Goal: Communication & Community: Answer question/provide support

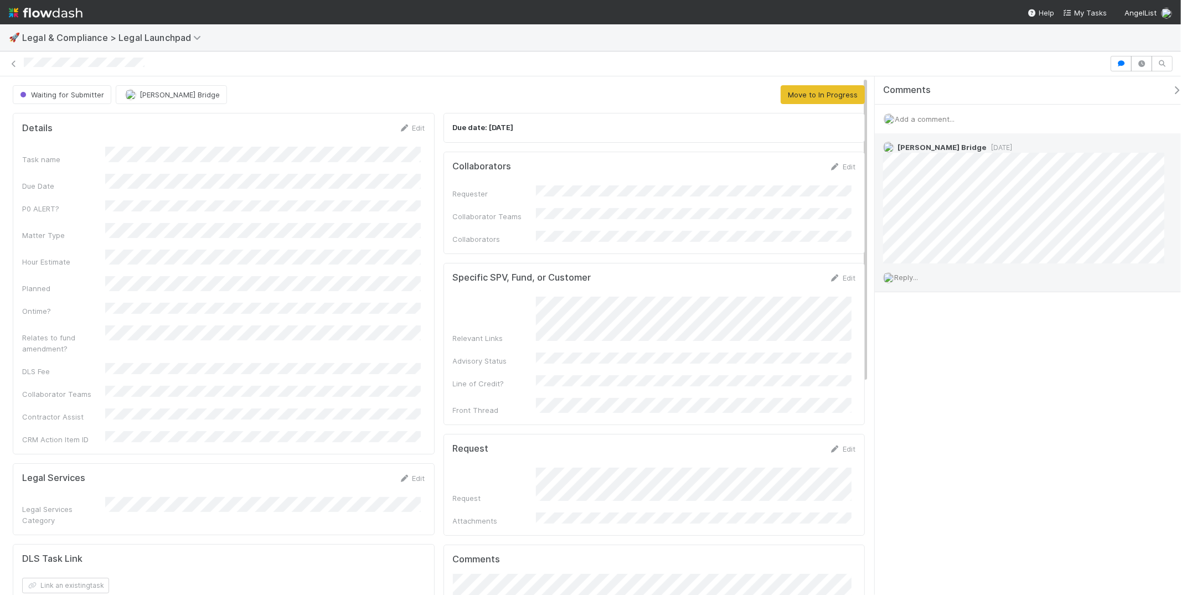
click at [912, 276] on span "Reply..." at bounding box center [906, 277] width 24 height 9
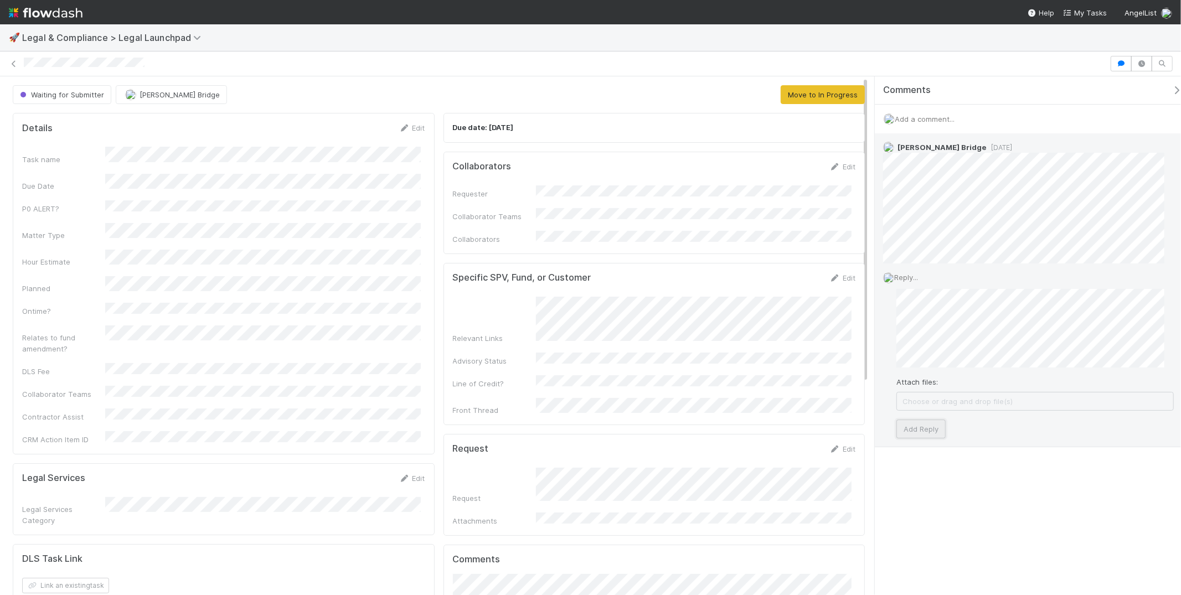
click at [930, 429] on button "Add Reply" at bounding box center [920, 429] width 49 height 19
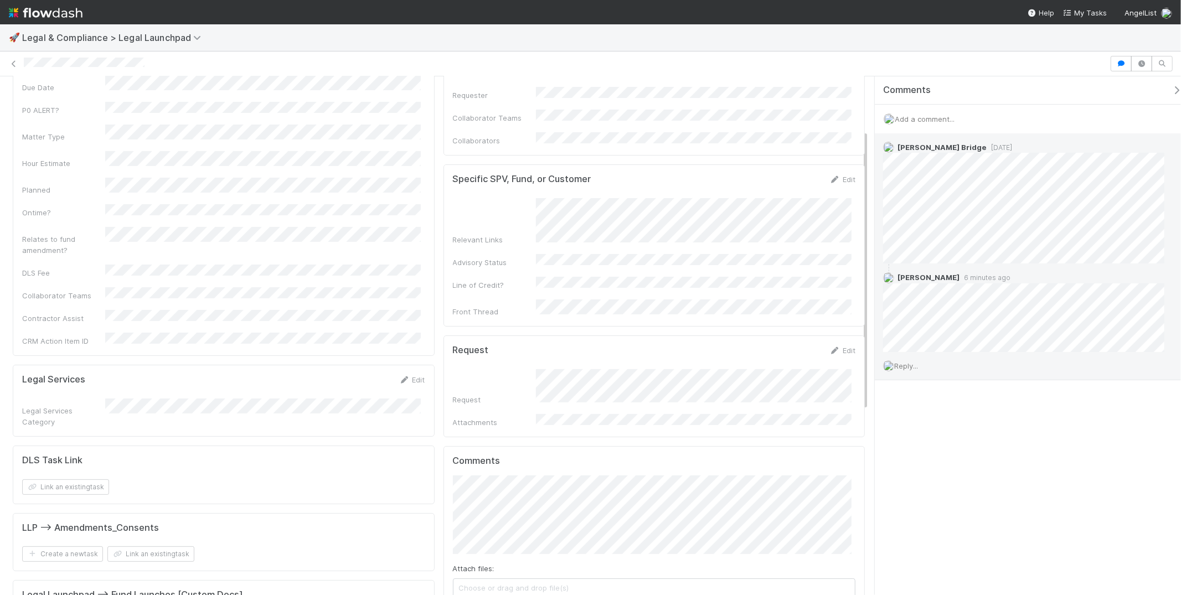
scroll to position [35, 0]
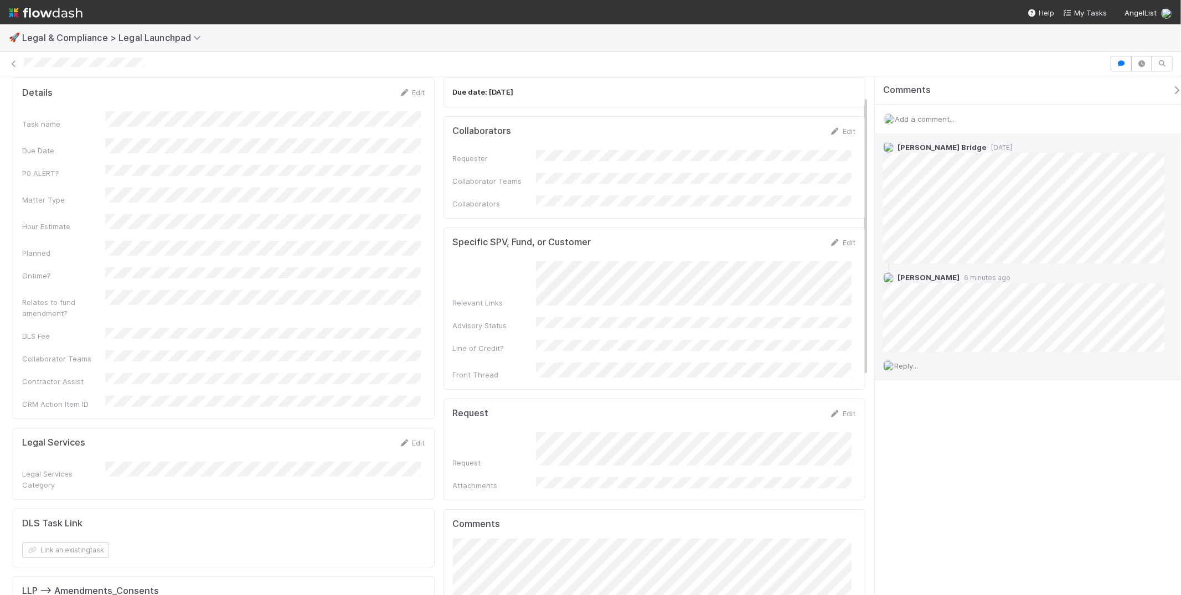
click at [923, 361] on div "Reply..." at bounding box center [1027, 366] width 307 height 28
click at [910, 366] on span "Reply..." at bounding box center [906, 365] width 24 height 9
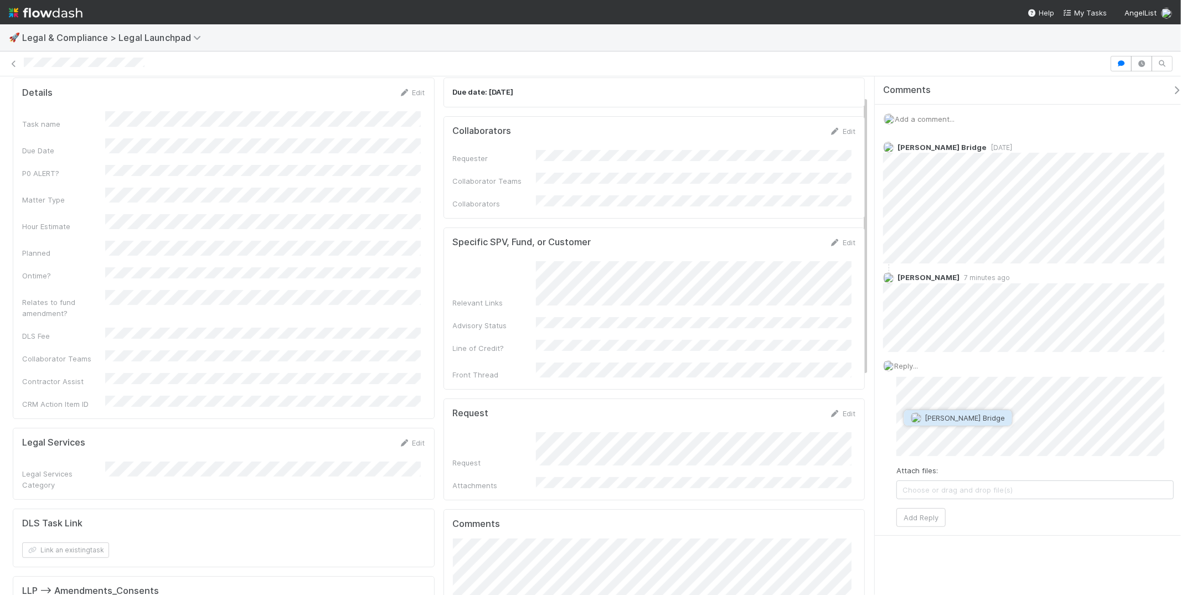
click at [950, 417] on span "[PERSON_NAME] Bridge" at bounding box center [965, 417] width 80 height 9
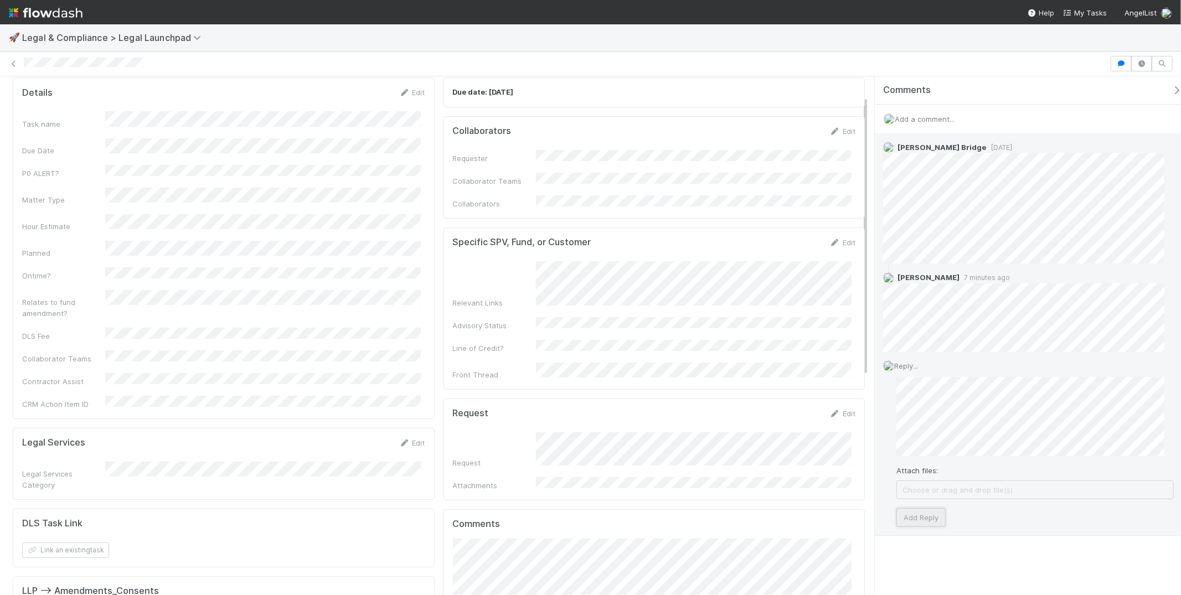
click at [922, 520] on button "Add Reply" at bounding box center [920, 517] width 49 height 19
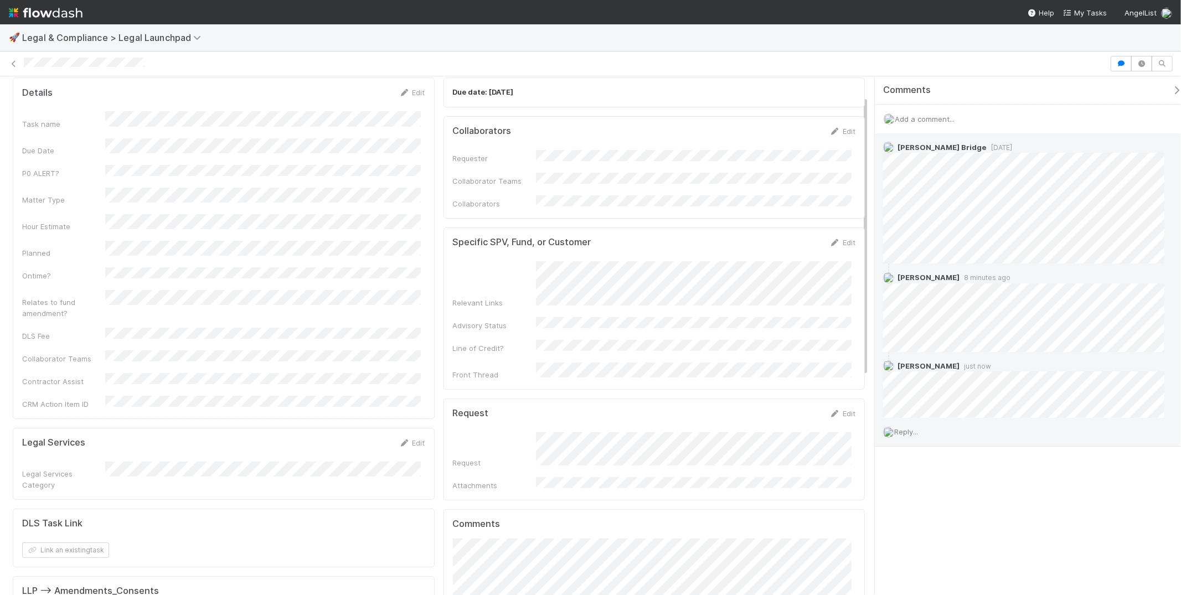
click at [838, 65] on div at bounding box center [565, 64] width 1082 height 12
click at [908, 39] on div "🚀 Legal & Compliance > Legal Launchpad" at bounding box center [590, 37] width 1181 height 27
click at [1152, 277] on icon at bounding box center [1157, 278] width 11 height 7
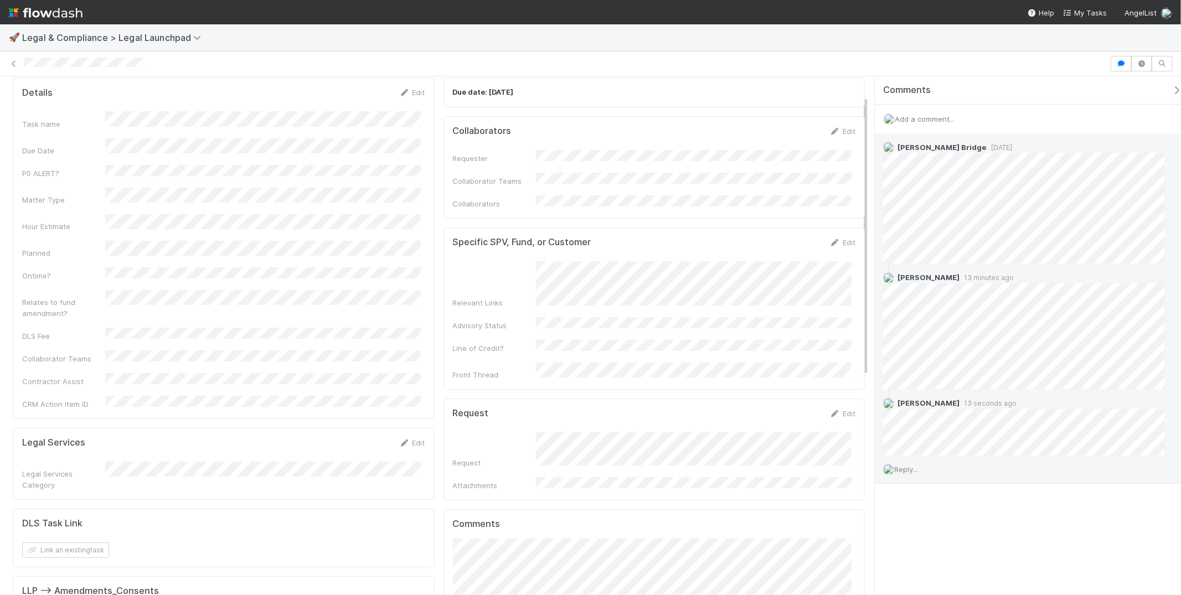
click at [908, 473] on div "Reply..." at bounding box center [1027, 470] width 307 height 28
click at [909, 467] on span "Reply..." at bounding box center [906, 469] width 24 height 9
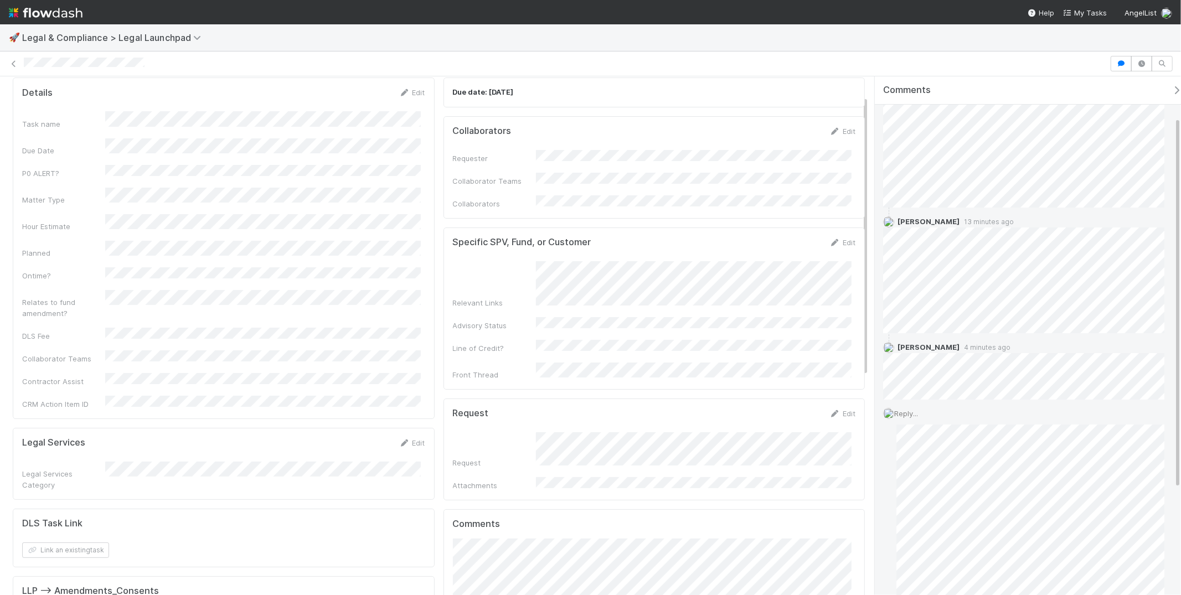
scroll to position [182, 0]
click at [923, 552] on button "Add Reply" at bounding box center [920, 549] width 49 height 19
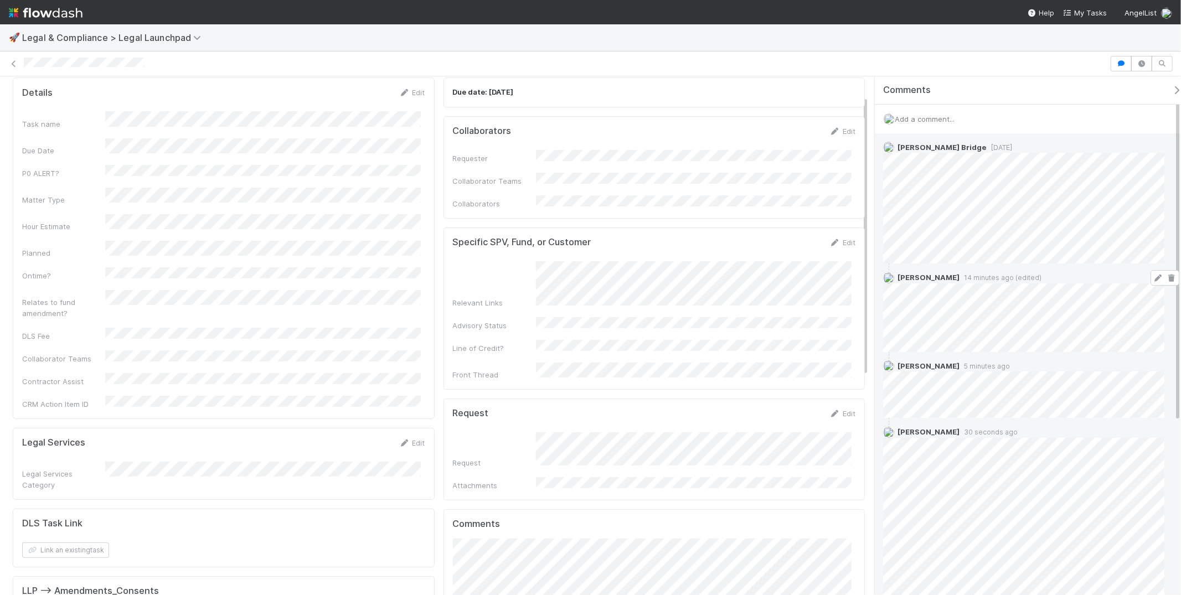
scroll to position [225, 0]
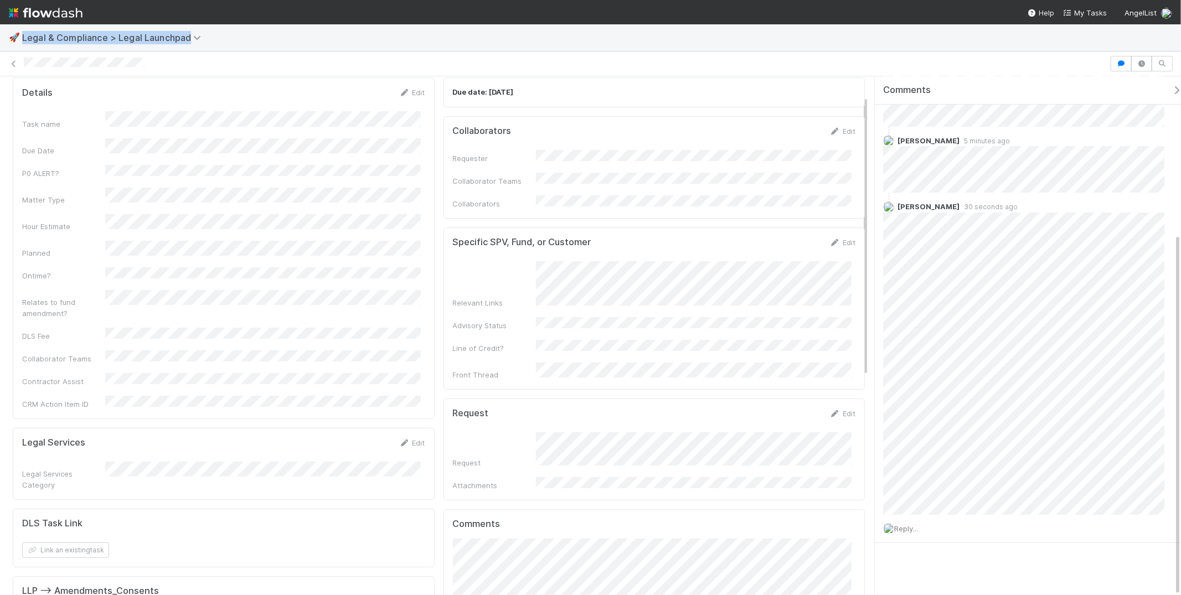
click at [927, 30] on div "🚀 Legal & Compliance > Legal Launchpad" at bounding box center [590, 37] width 1181 height 27
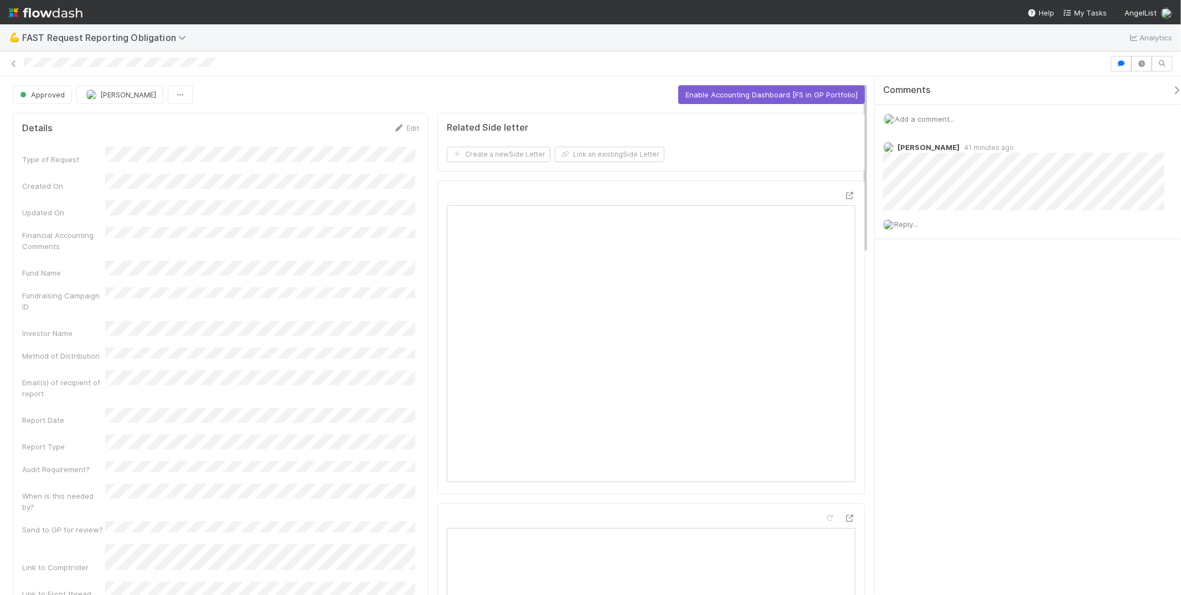
scroll to position [41, 0]
